Goal: Task Accomplishment & Management: Manage account settings

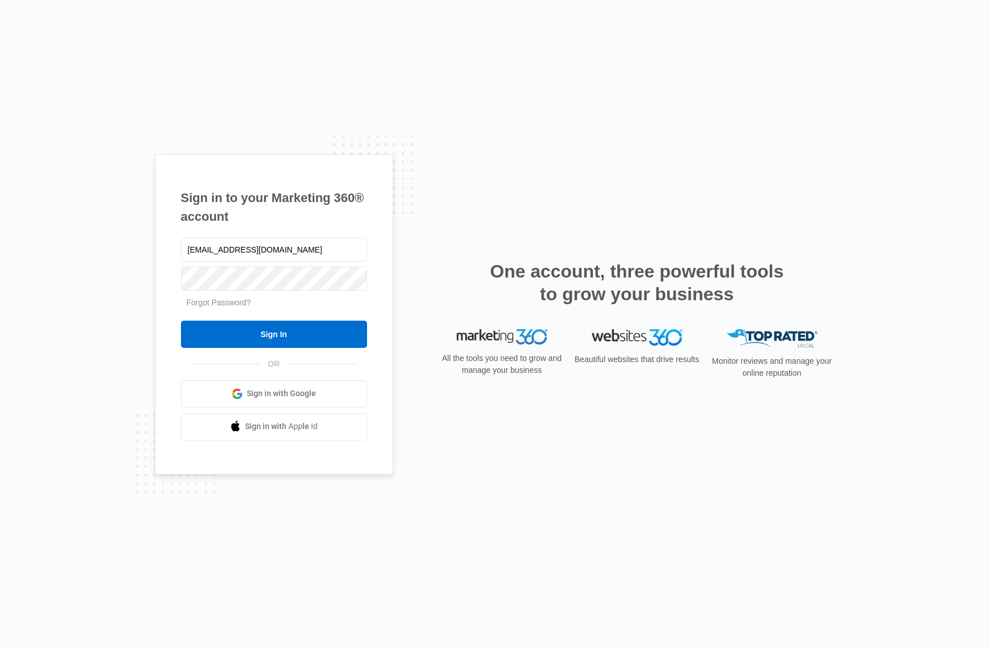
type input "[EMAIL_ADDRESS][DOMAIN_NAME]"
click at [294, 335] on input "Sign In" at bounding box center [274, 334] width 186 height 27
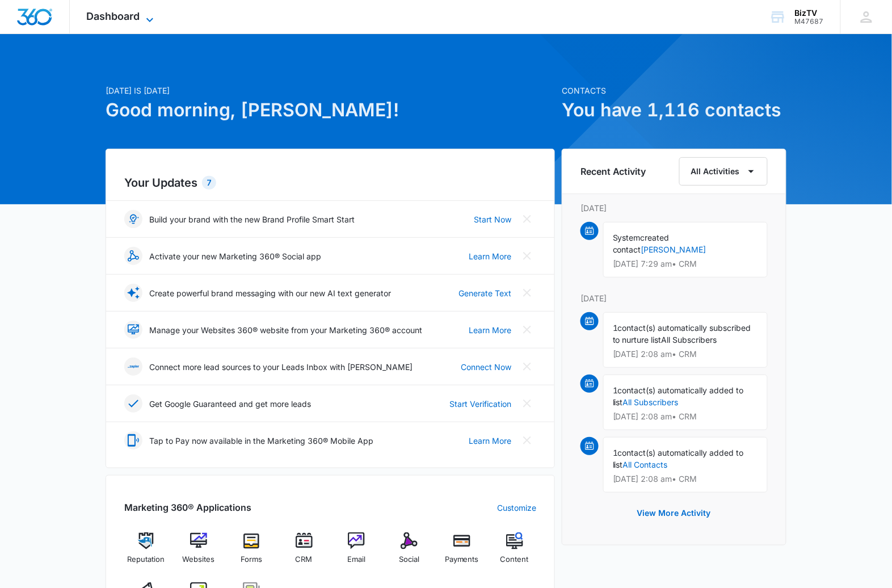
click at [148, 17] on icon at bounding box center [150, 20] width 14 height 14
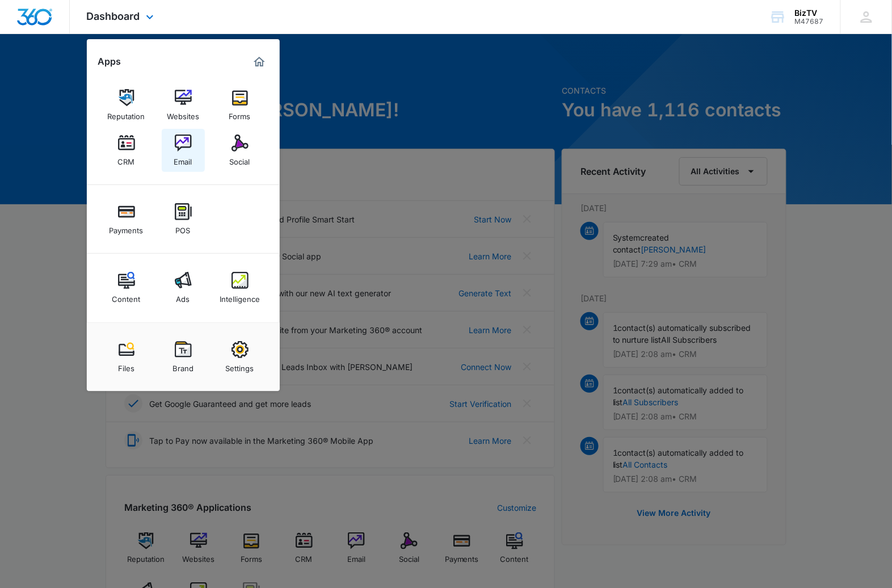
click at [182, 143] on img at bounding box center [183, 142] width 17 height 17
